Goal: Task Accomplishment & Management: Use online tool/utility

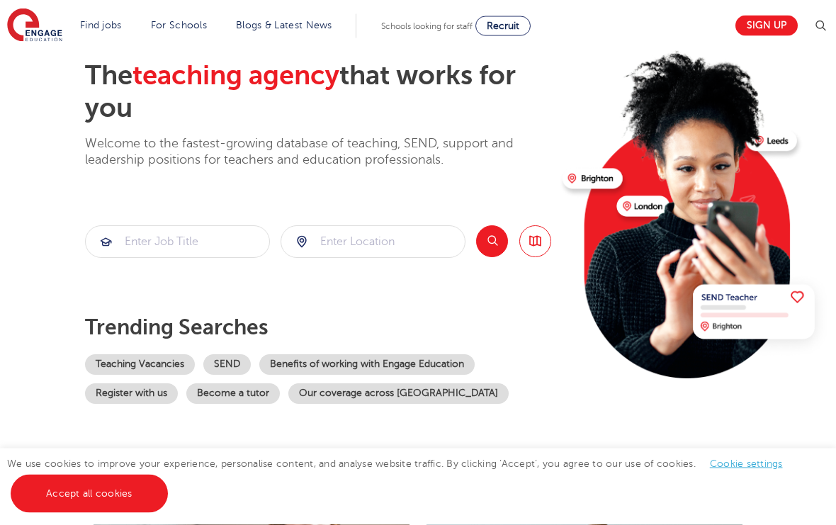
scroll to position [99, 0]
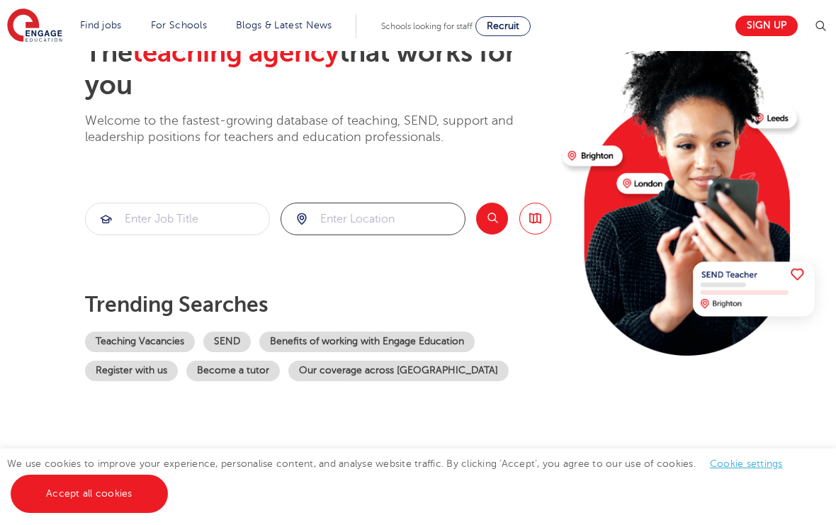
click at [345, 207] on input "search" at bounding box center [372, 218] width 183 height 31
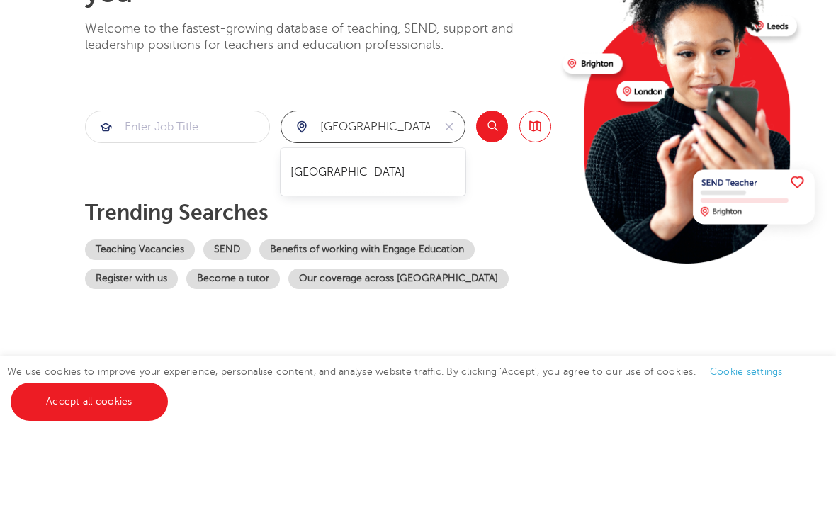
click at [381, 247] on li "[GEOGRAPHIC_DATA]" at bounding box center [373, 264] width 171 height 34
type input "[GEOGRAPHIC_DATA]"
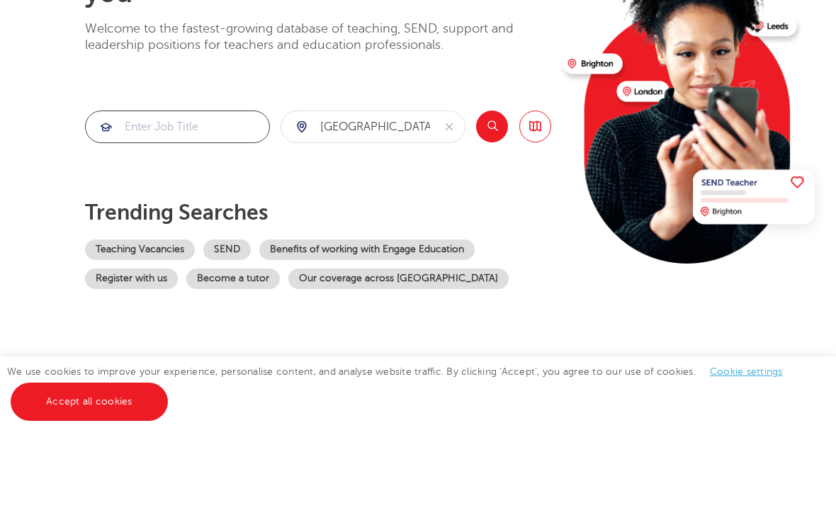
click at [201, 203] on input "search" at bounding box center [177, 218] width 183 height 31
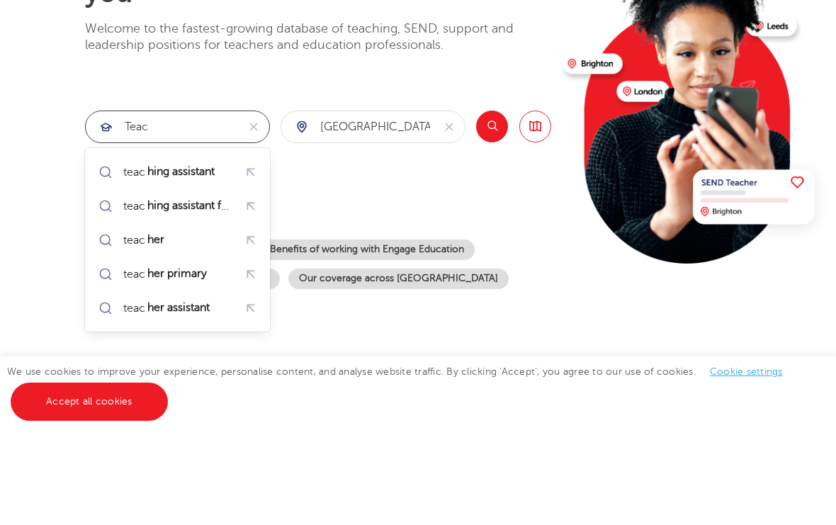
click at [189, 255] on mark "hing assistant" at bounding box center [181, 263] width 72 height 17
type input "teaching assistant"
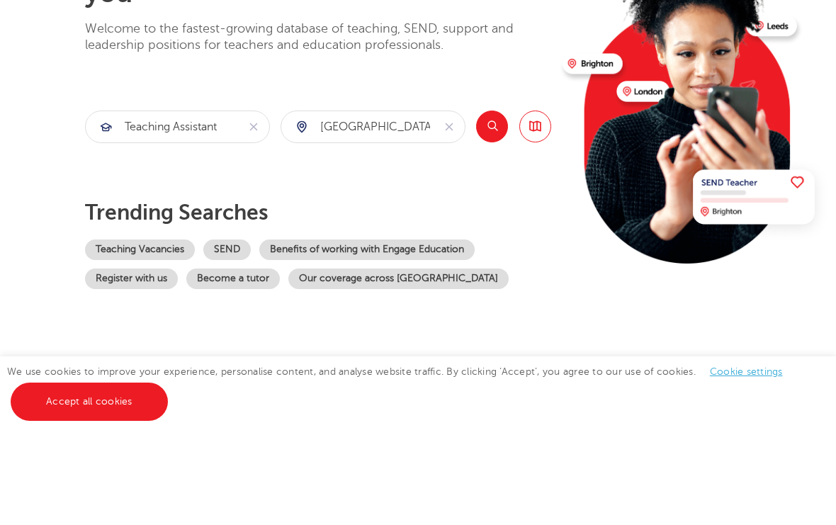
click at [500, 203] on button "Search" at bounding box center [492, 219] width 32 height 32
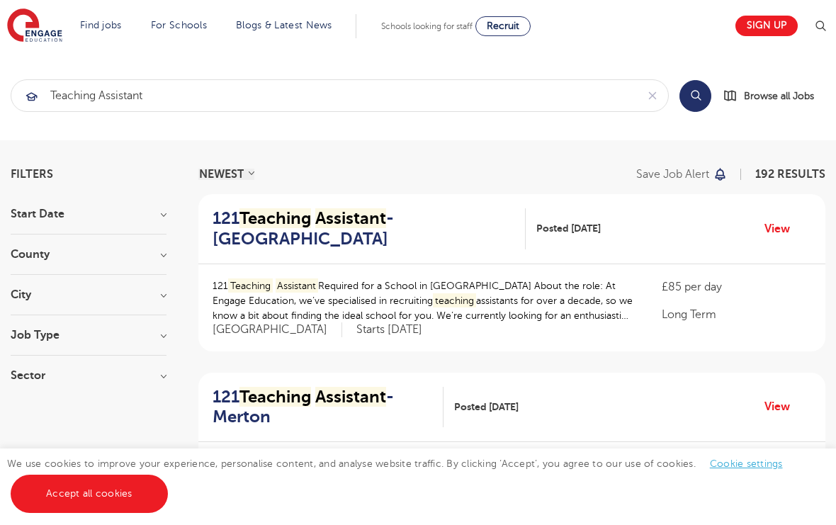
click at [155, 254] on h3 "County" at bounding box center [89, 254] width 156 height 11
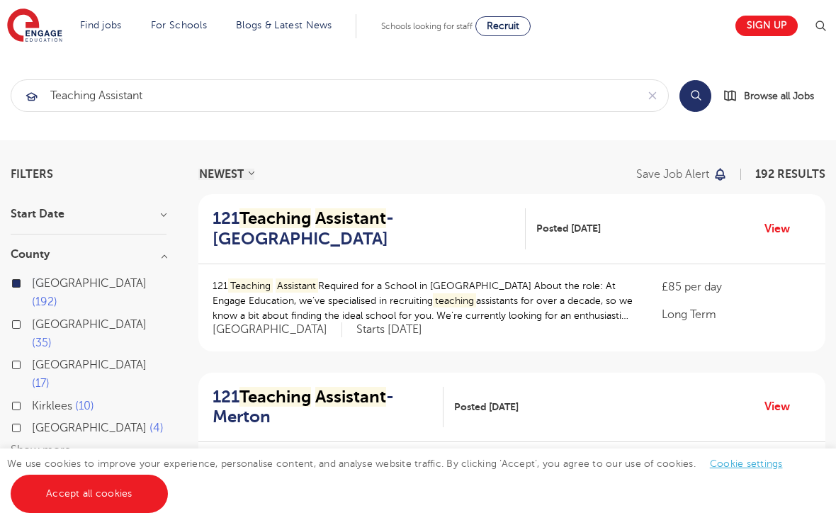
click at [162, 256] on h3 "County" at bounding box center [89, 254] width 156 height 11
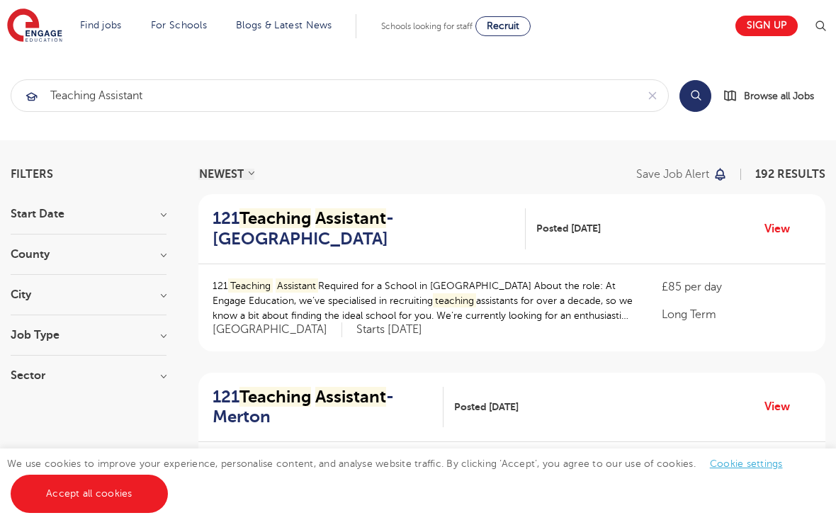
click at [154, 219] on h3 "Start Date" at bounding box center [89, 213] width 156 height 11
click at [162, 220] on h3 "Start Date" at bounding box center [89, 213] width 156 height 11
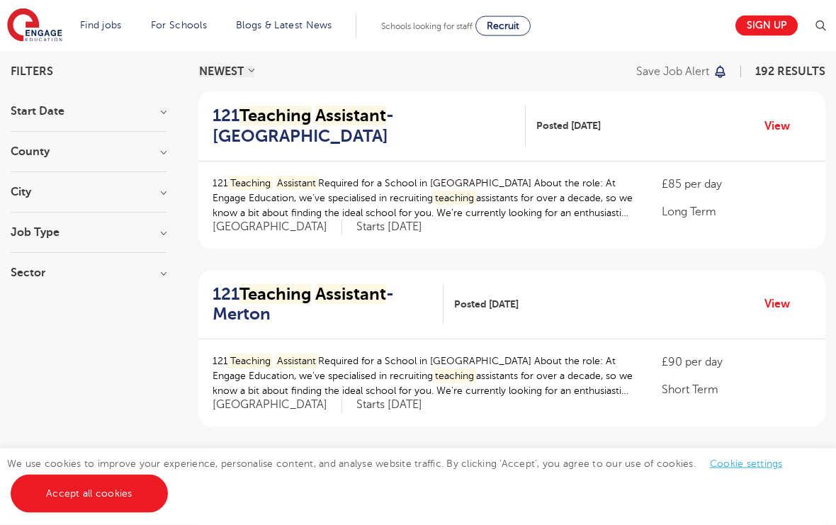
scroll to position [103, 0]
click at [164, 271] on h3 "Sector" at bounding box center [89, 272] width 156 height 11
click at [163, 274] on h3 "Sector" at bounding box center [89, 272] width 156 height 11
click at [162, 233] on h3 "Job Type" at bounding box center [89, 232] width 156 height 11
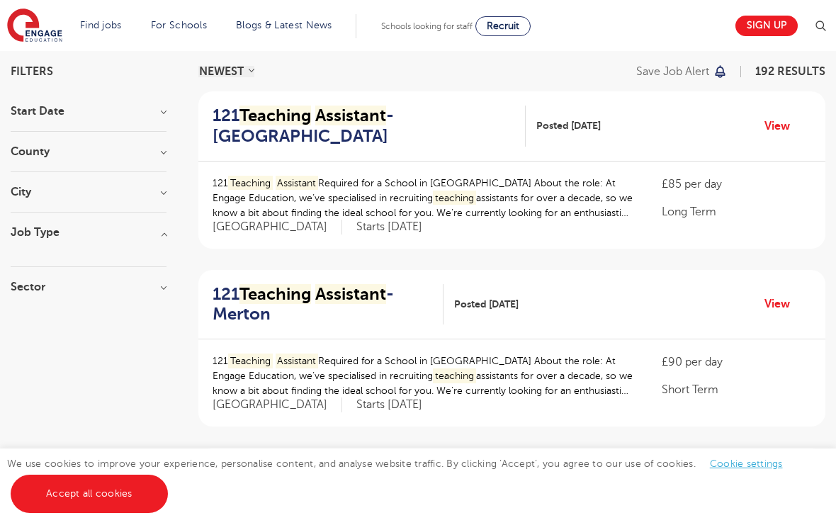
click at [157, 232] on h3 "Job Type" at bounding box center [89, 232] width 156 height 11
click at [158, 195] on h3 "City" at bounding box center [89, 191] width 156 height 11
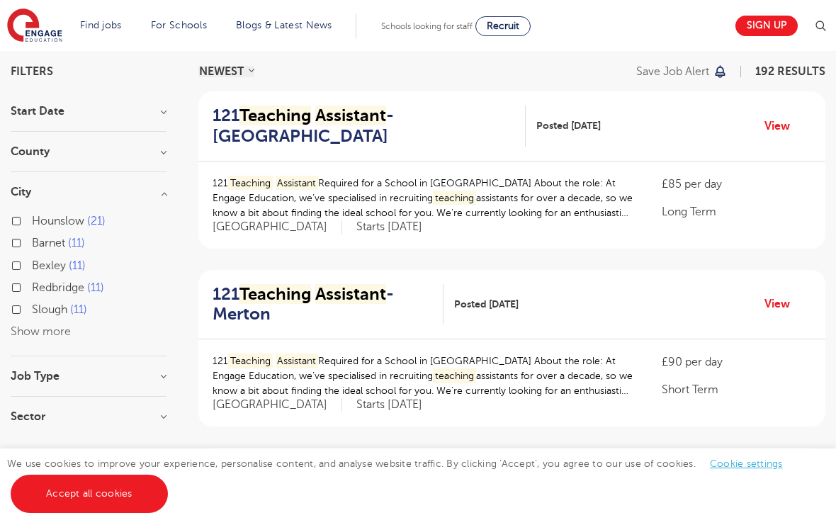
click at [149, 196] on h3 "City" at bounding box center [89, 191] width 156 height 11
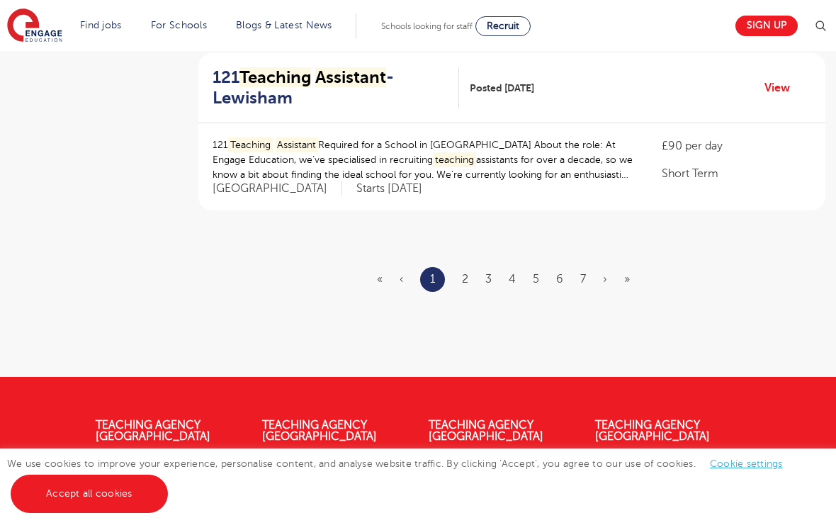
scroll to position [1746, 0]
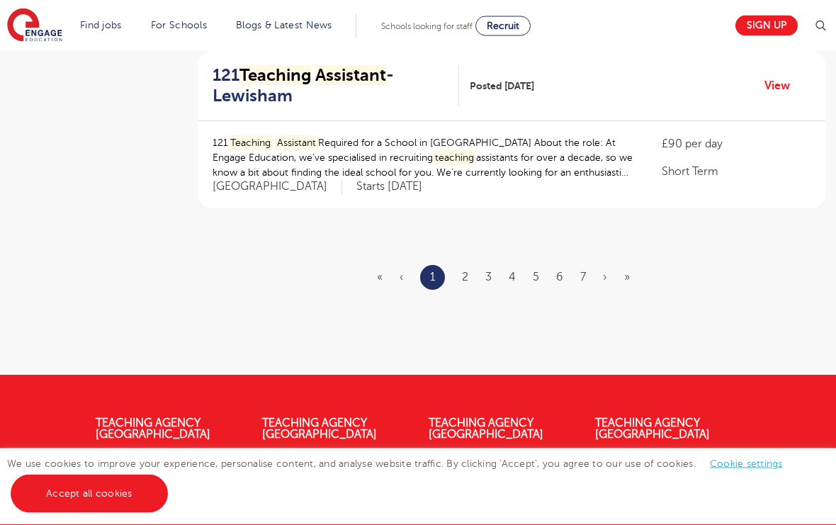
click at [468, 271] on link "2" at bounding box center [465, 277] width 6 height 13
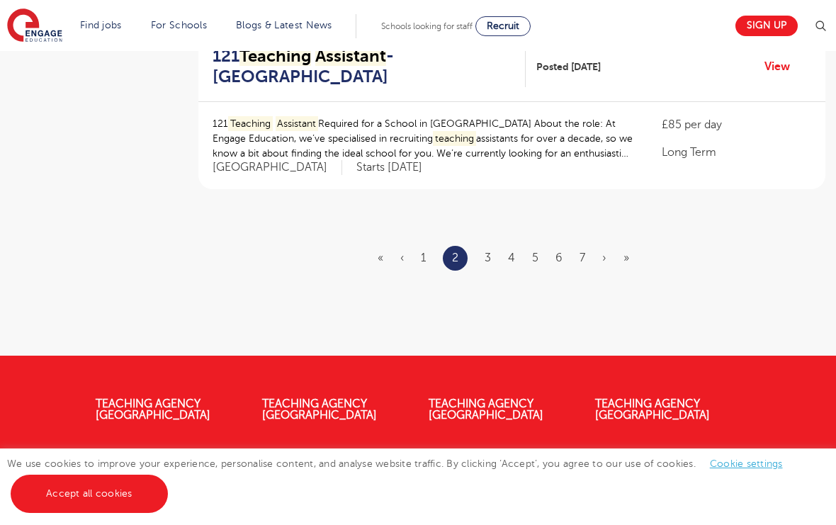
scroll to position [1767, 0]
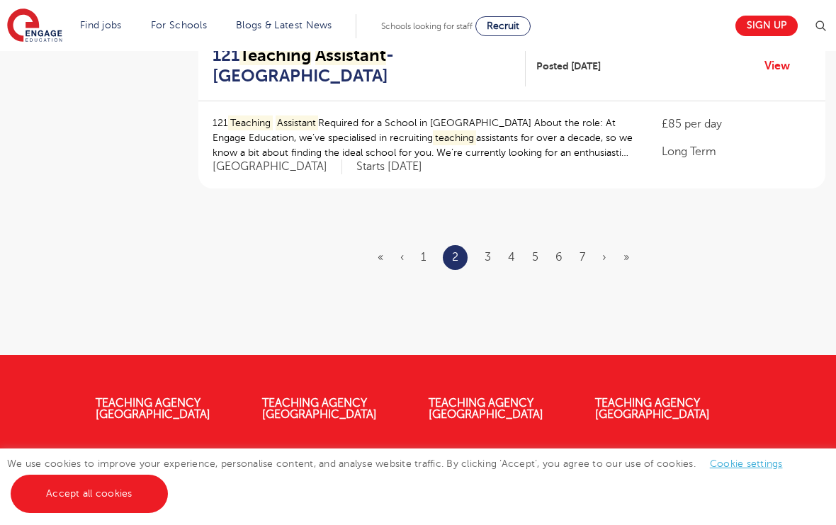
click at [497, 245] on ul "« ‹ 1 2 3 4 5 6 7 › »" at bounding box center [512, 257] width 269 height 25
click at [490, 251] on link "3" at bounding box center [488, 257] width 6 height 13
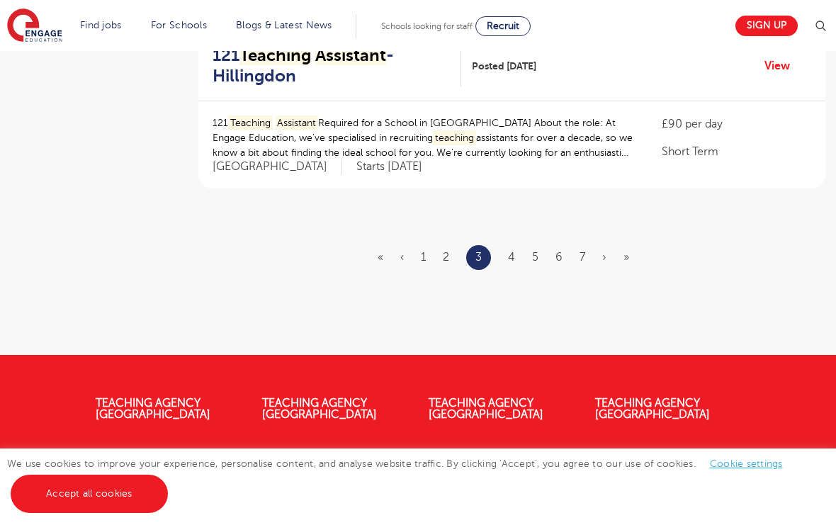
scroll to position [0, 0]
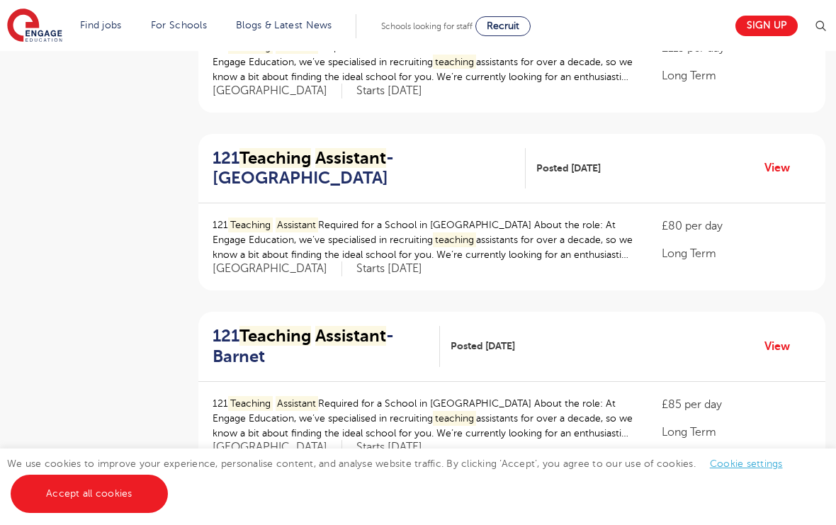
scroll to position [1106, 0]
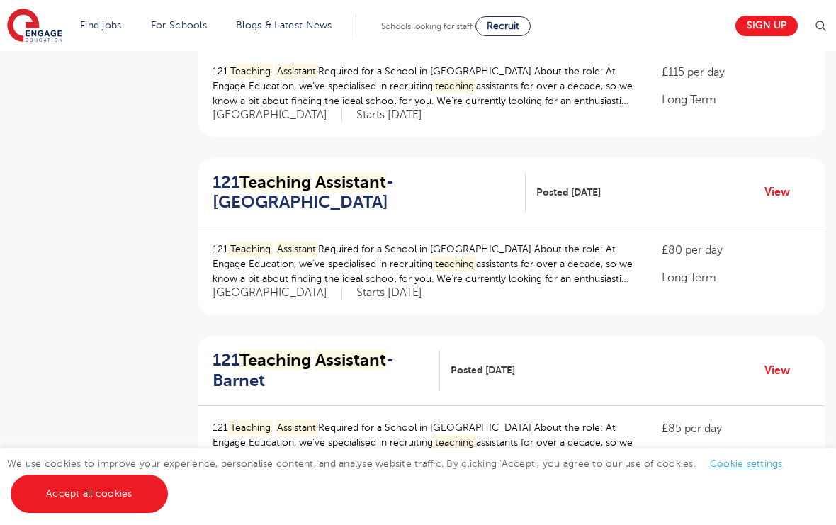
click at [403, 179] on h2 "121 Teaching Assistant - Tower Hamlets" at bounding box center [364, 192] width 302 height 41
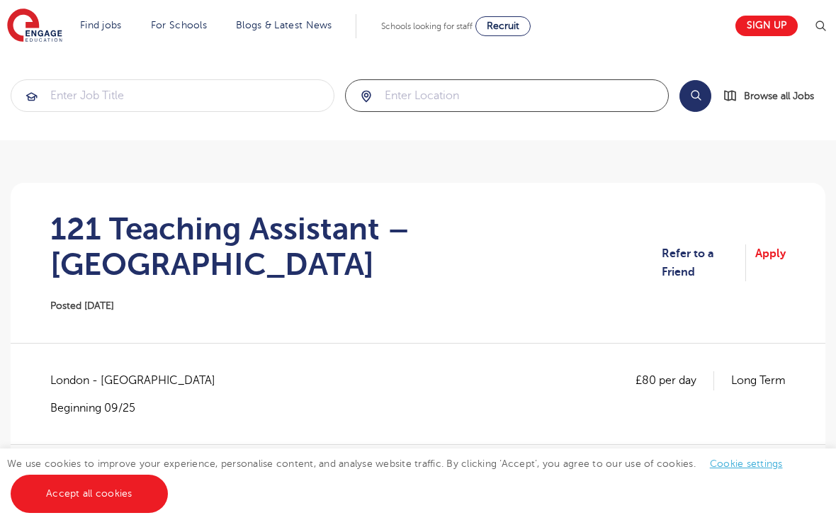
click at [437, 101] on input "search" at bounding box center [507, 95] width 322 height 31
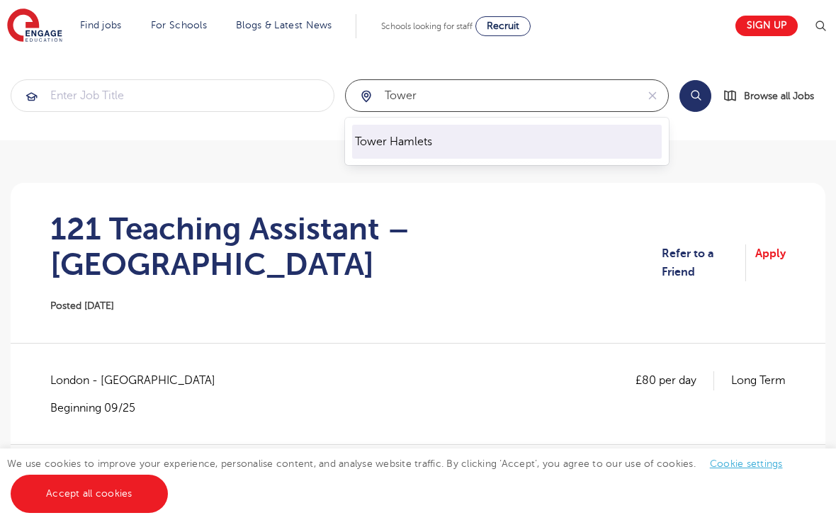
click at [447, 143] on li "Tower Hamlets" at bounding box center [507, 142] width 310 height 34
type input "Tower Hamlets"
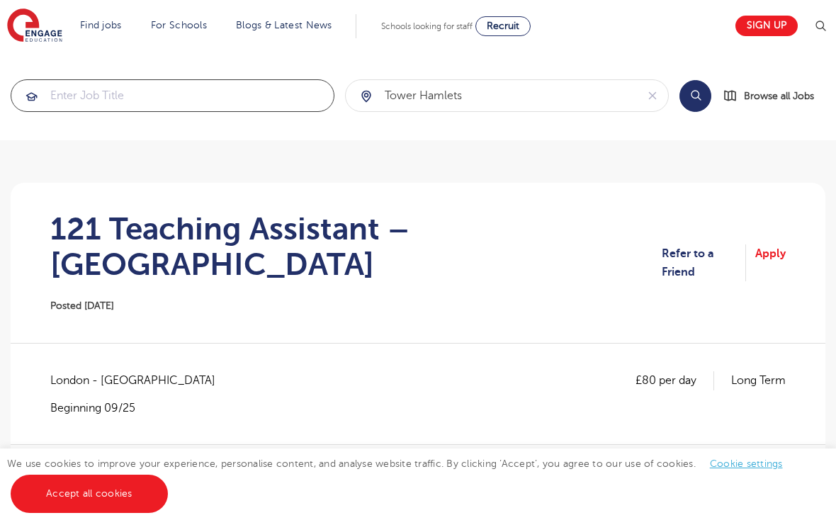
click at [232, 89] on input "search" at bounding box center [172, 95] width 322 height 31
click at [699, 96] on button "Search" at bounding box center [695, 96] width 32 height 32
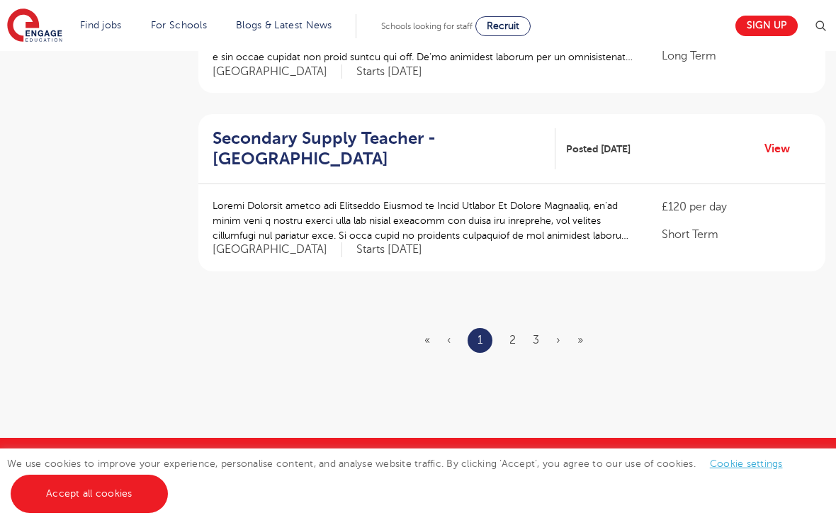
scroll to position [1683, 0]
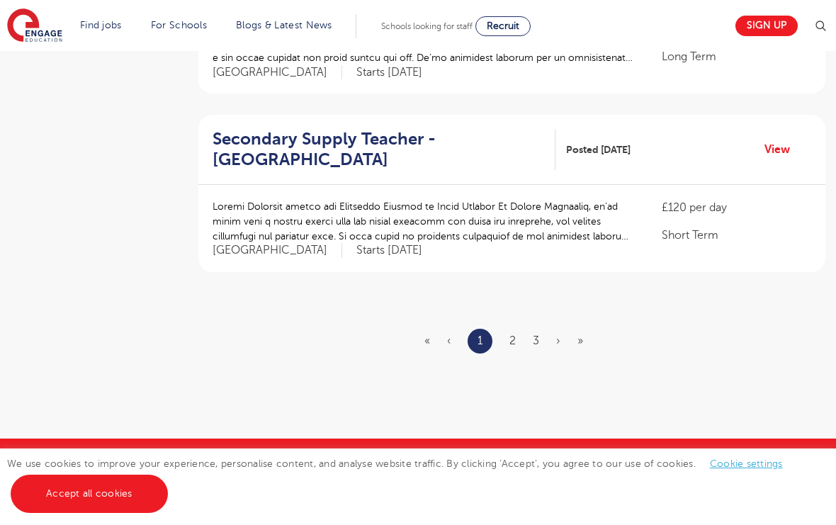
click at [509, 334] on link "2" at bounding box center [512, 340] width 6 height 13
